Goal: Task Accomplishment & Management: Manage account settings

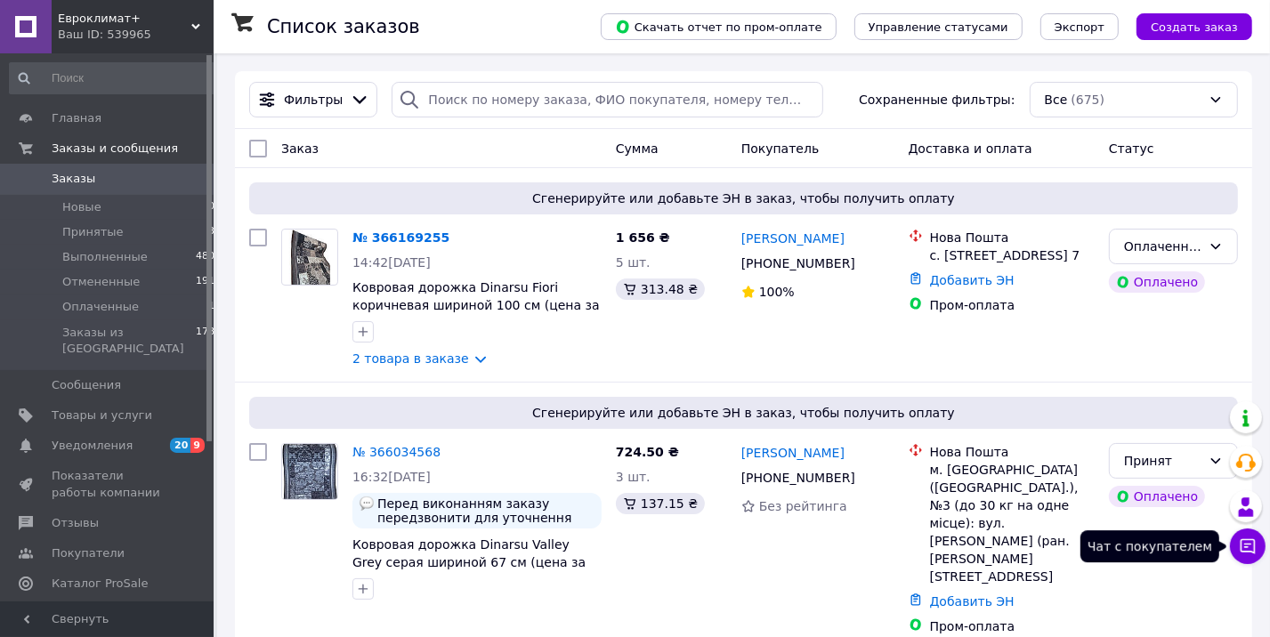
click at [1250, 546] on icon at bounding box center [1248, 547] width 15 height 15
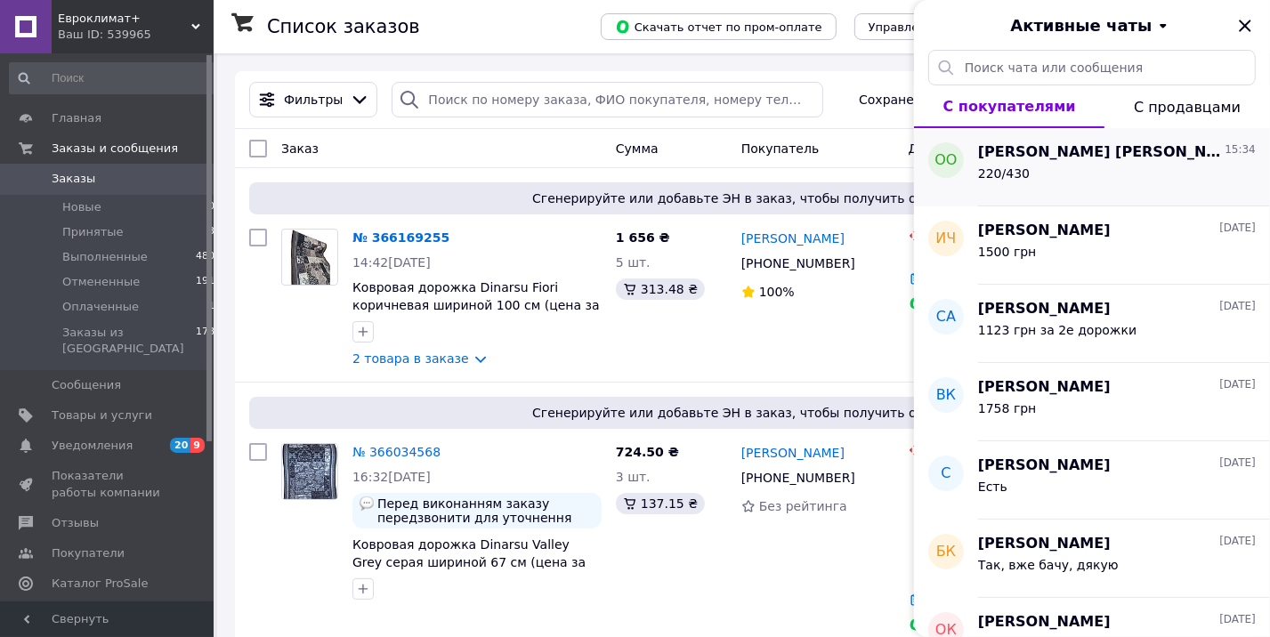
click at [1040, 161] on span "[PERSON_NAME] [PERSON_NAME]" at bounding box center [1099, 152] width 243 height 20
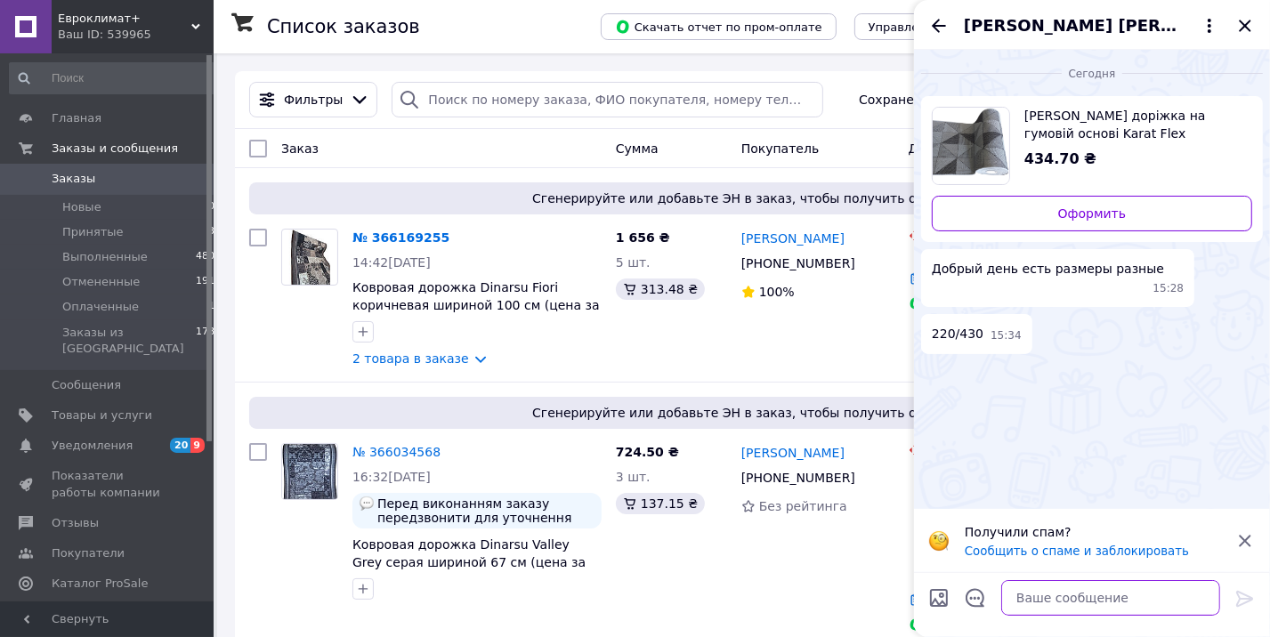
click at [1075, 595] on textarea at bounding box center [1111, 598] width 219 height 36
type textarea "т"
click at [1025, 23] on span "[PERSON_NAME] [PERSON_NAME]" at bounding box center [1074, 25] width 221 height 23
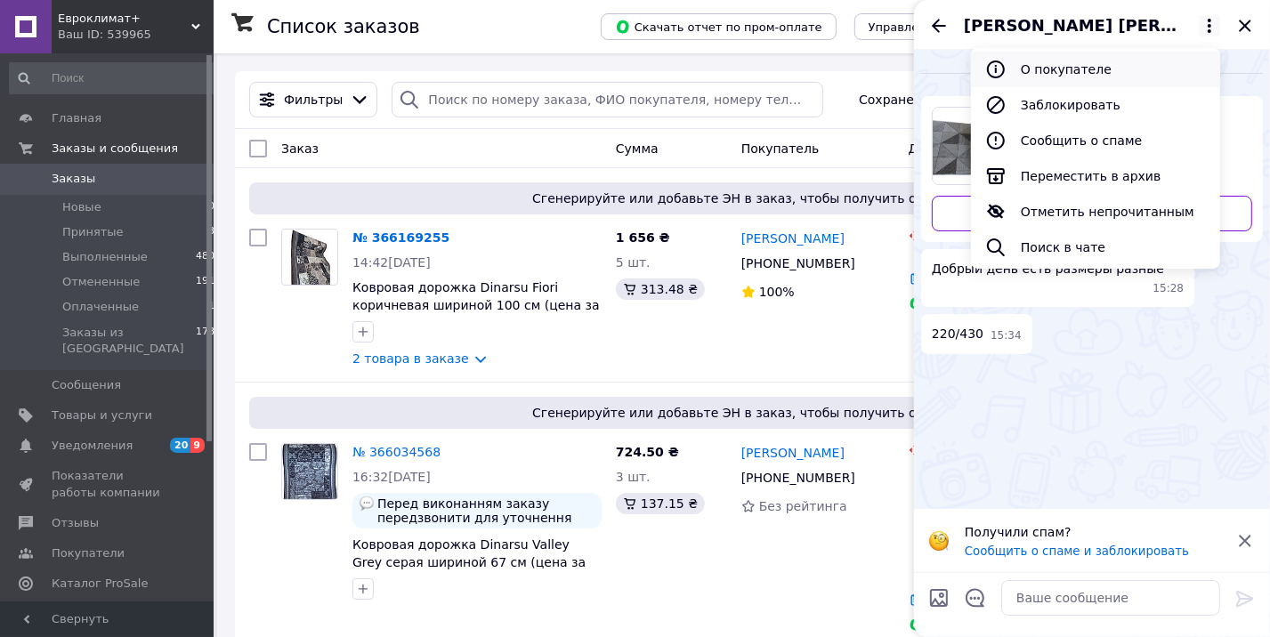
click at [1036, 68] on button "О покупателе" at bounding box center [1095, 70] width 249 height 36
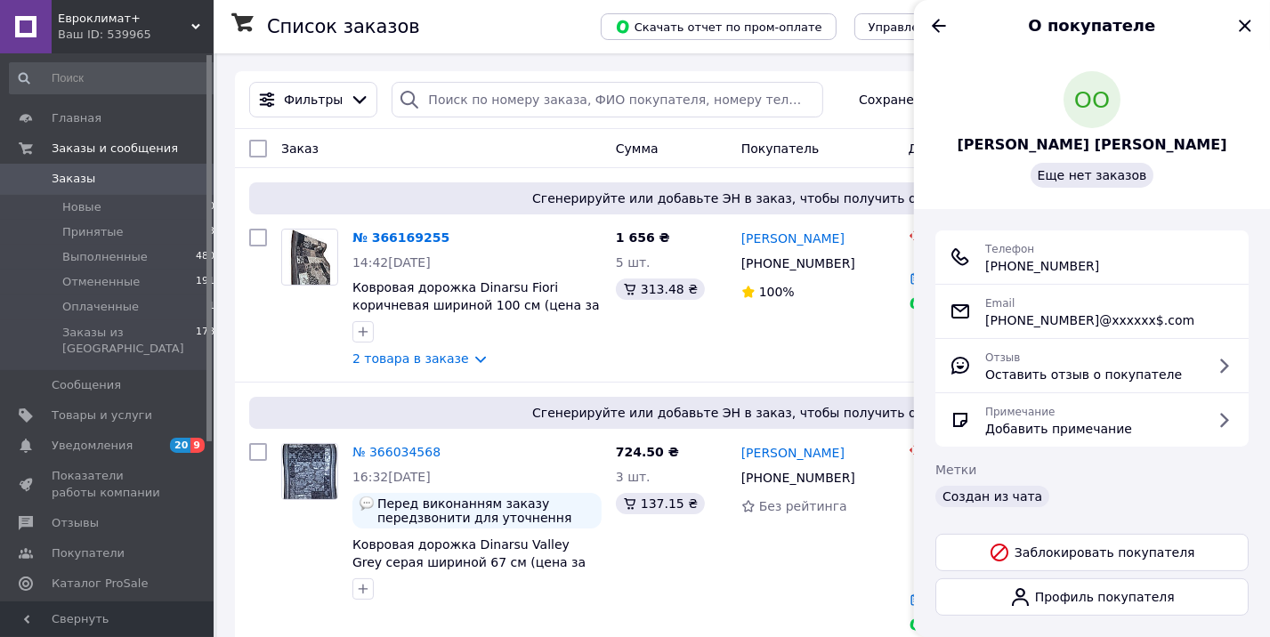
drag, startPoint x: 995, startPoint y: 265, endPoint x: 1085, endPoint y: 272, distance: 90.1
click at [1099, 275] on span "[PHONE_NUMBER]" at bounding box center [1043, 266] width 114 height 18
copy span "[PHONE_NUMBER]"
click at [1245, 26] on icon "Закрыть" at bounding box center [1245, 26] width 12 height 12
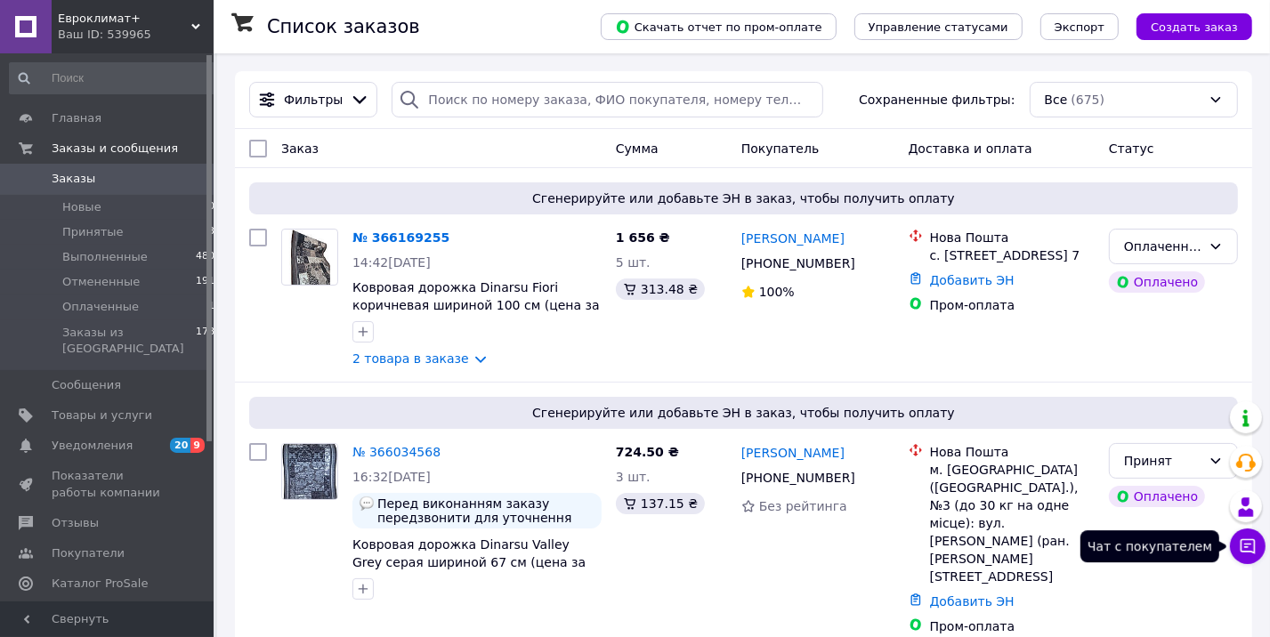
click at [1247, 544] on icon at bounding box center [1248, 547] width 18 height 18
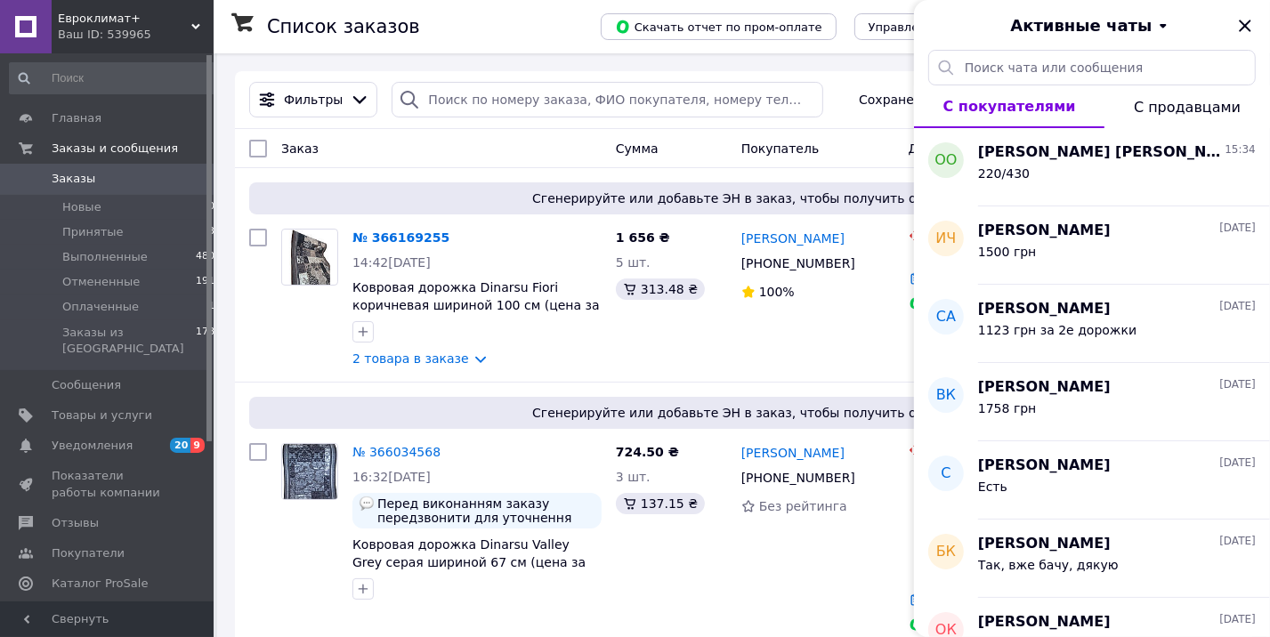
click at [192, 22] on div "Евроклимат+ Ваш ID: 539965" at bounding box center [133, 26] width 162 height 53
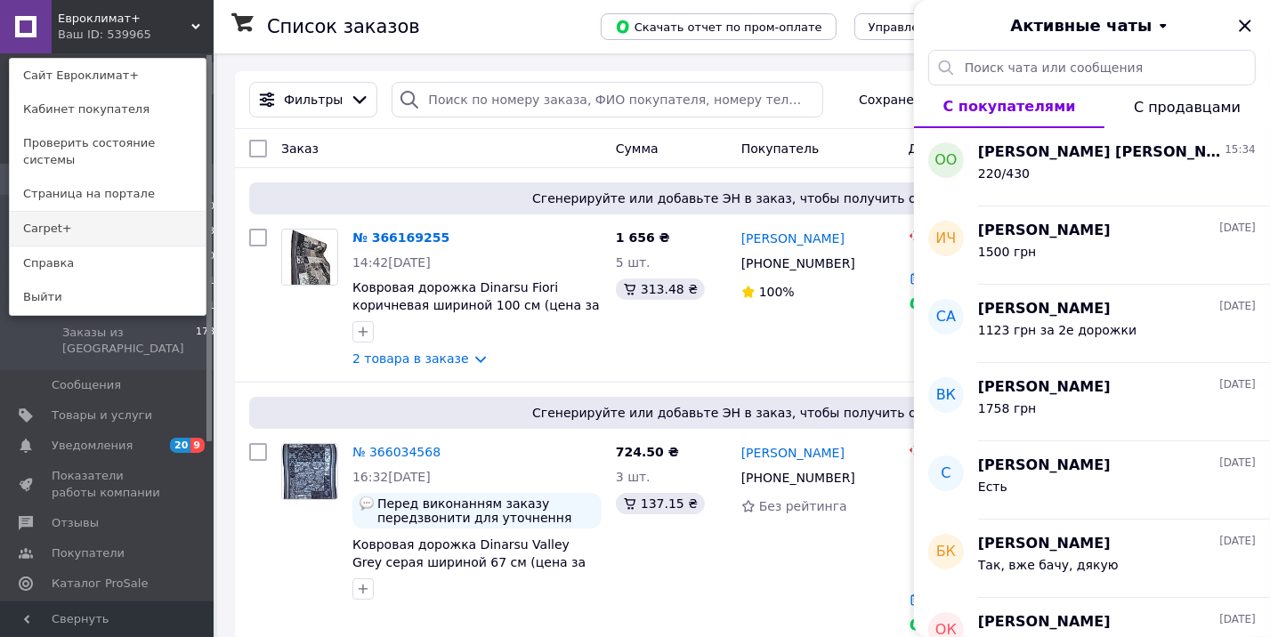
click at [120, 217] on link "Сarpet+" at bounding box center [108, 229] width 196 height 34
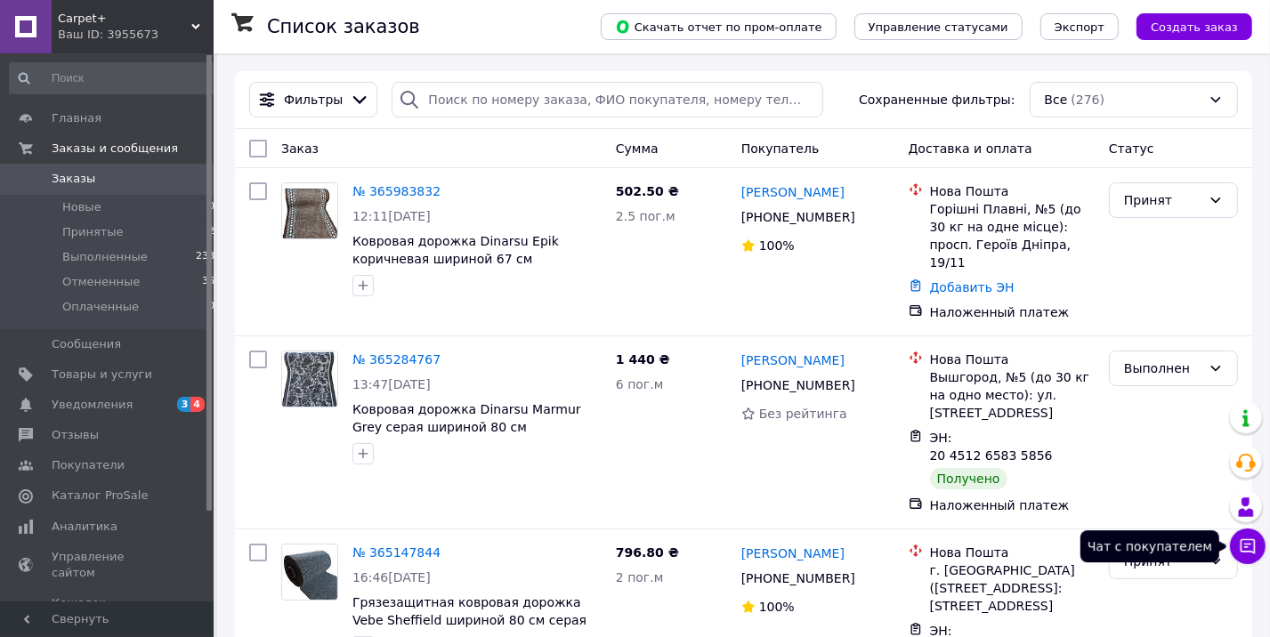
click at [1252, 547] on icon at bounding box center [1248, 547] width 18 height 18
